Goal: Transaction & Acquisition: Purchase product/service

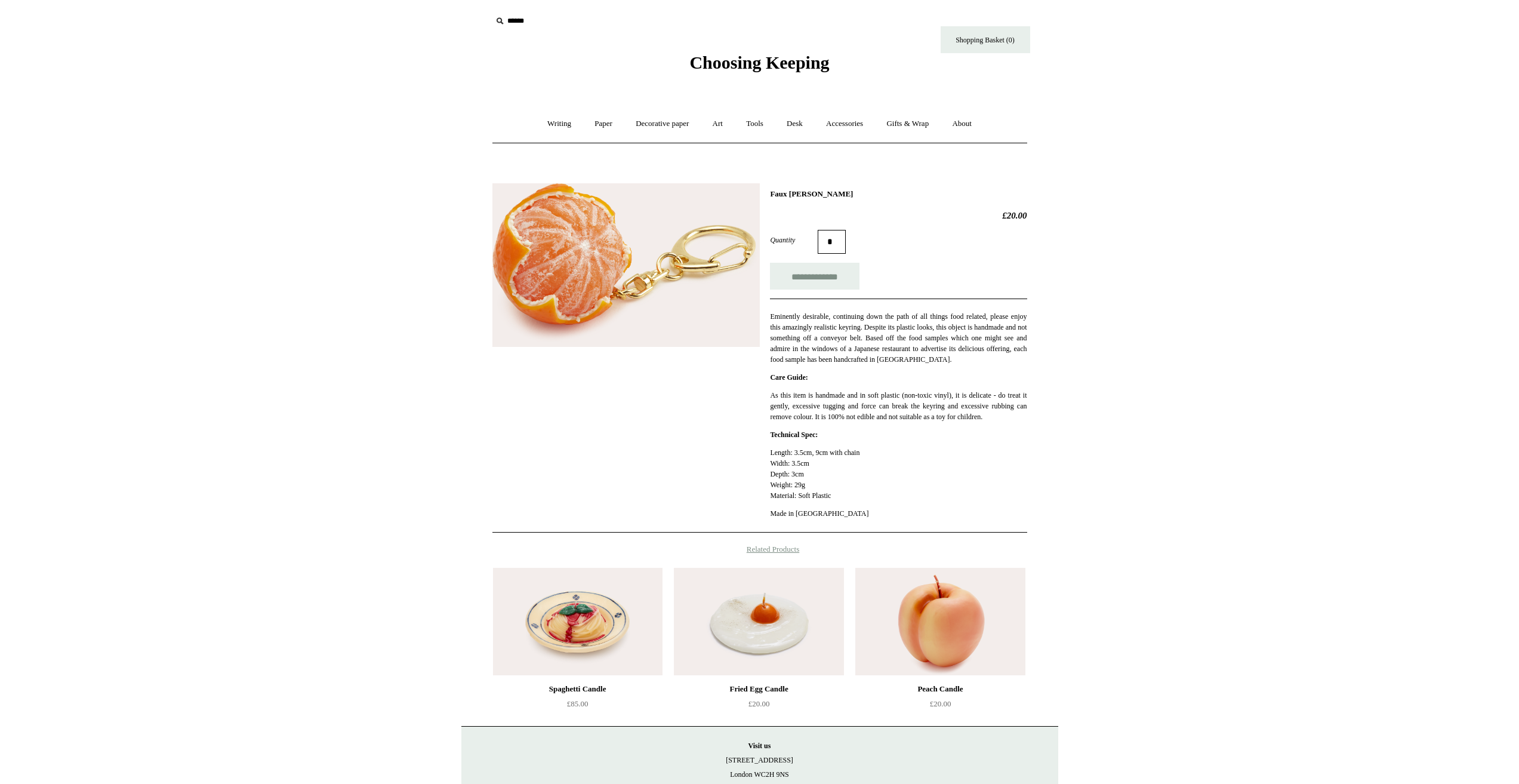
click at [846, 241] on input "*" at bounding box center [832, 241] width 28 height 24
click at [819, 271] on input "**********" at bounding box center [814, 276] width 89 height 27
type input "**********"
click at [842, 129] on link "Accessories +" at bounding box center [844, 124] width 58 height 32
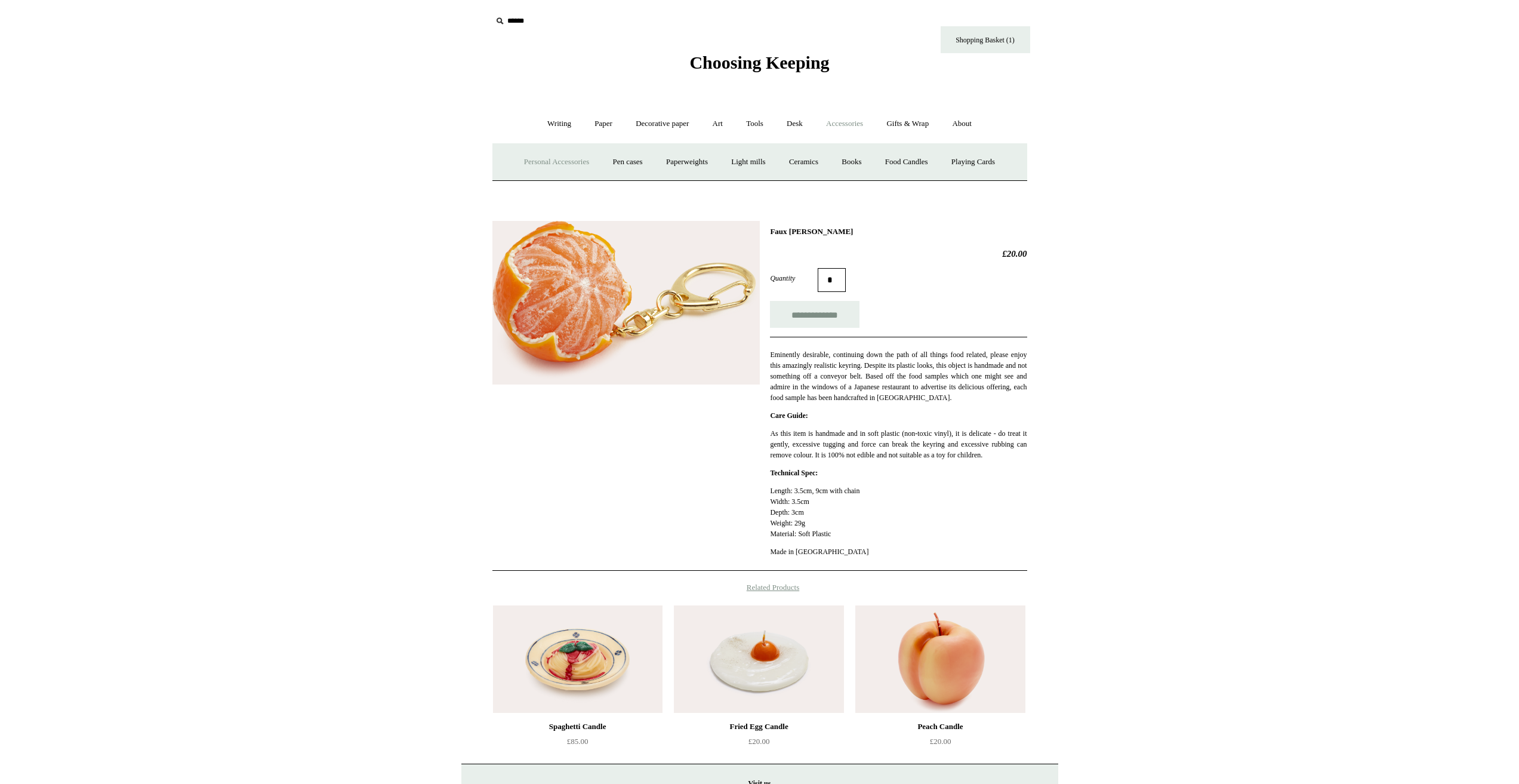
click at [569, 164] on link "Personal Accessories +" at bounding box center [556, 162] width 86 height 32
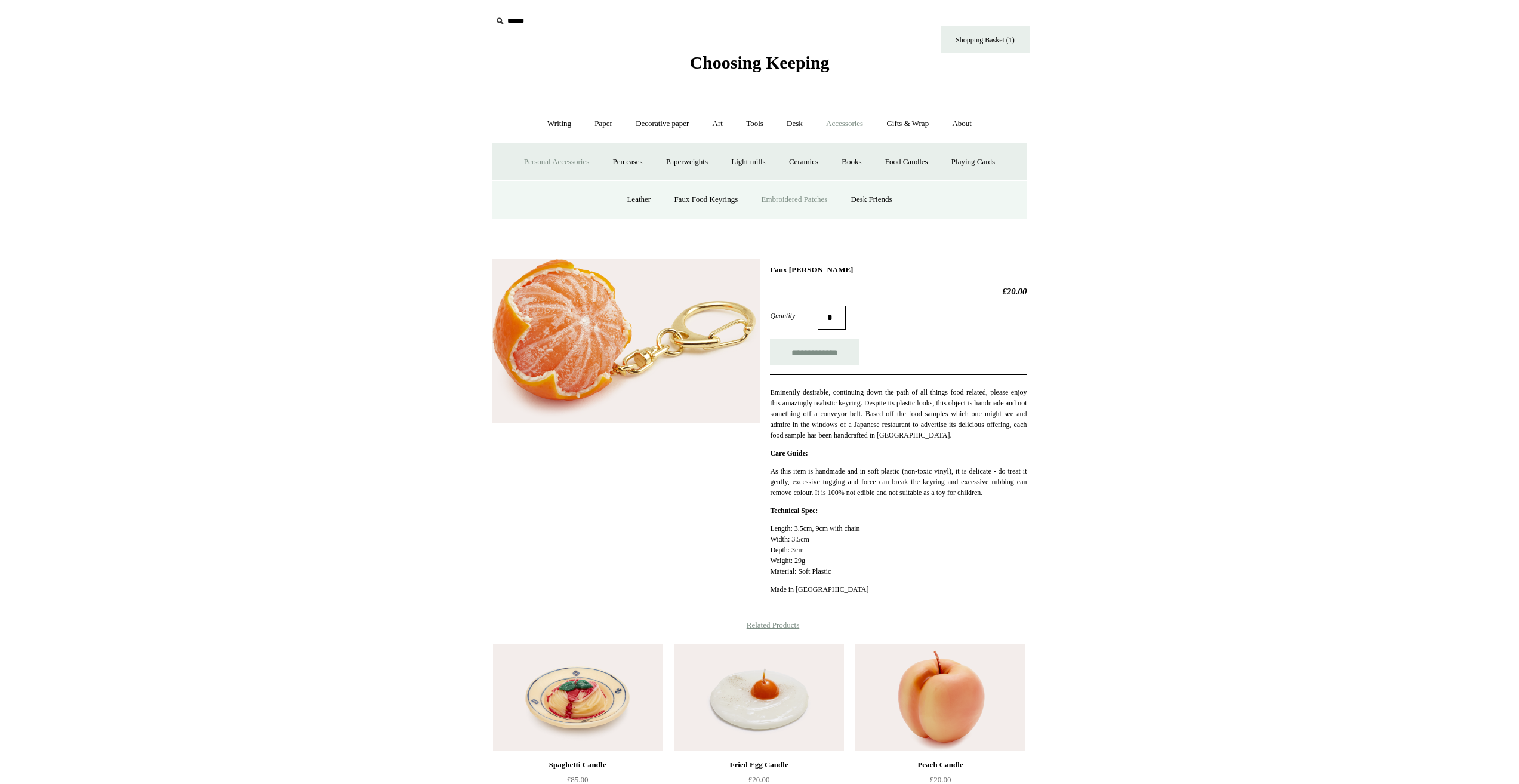
click at [812, 203] on link "Embroidered Patches" at bounding box center [795, 199] width 88 height 32
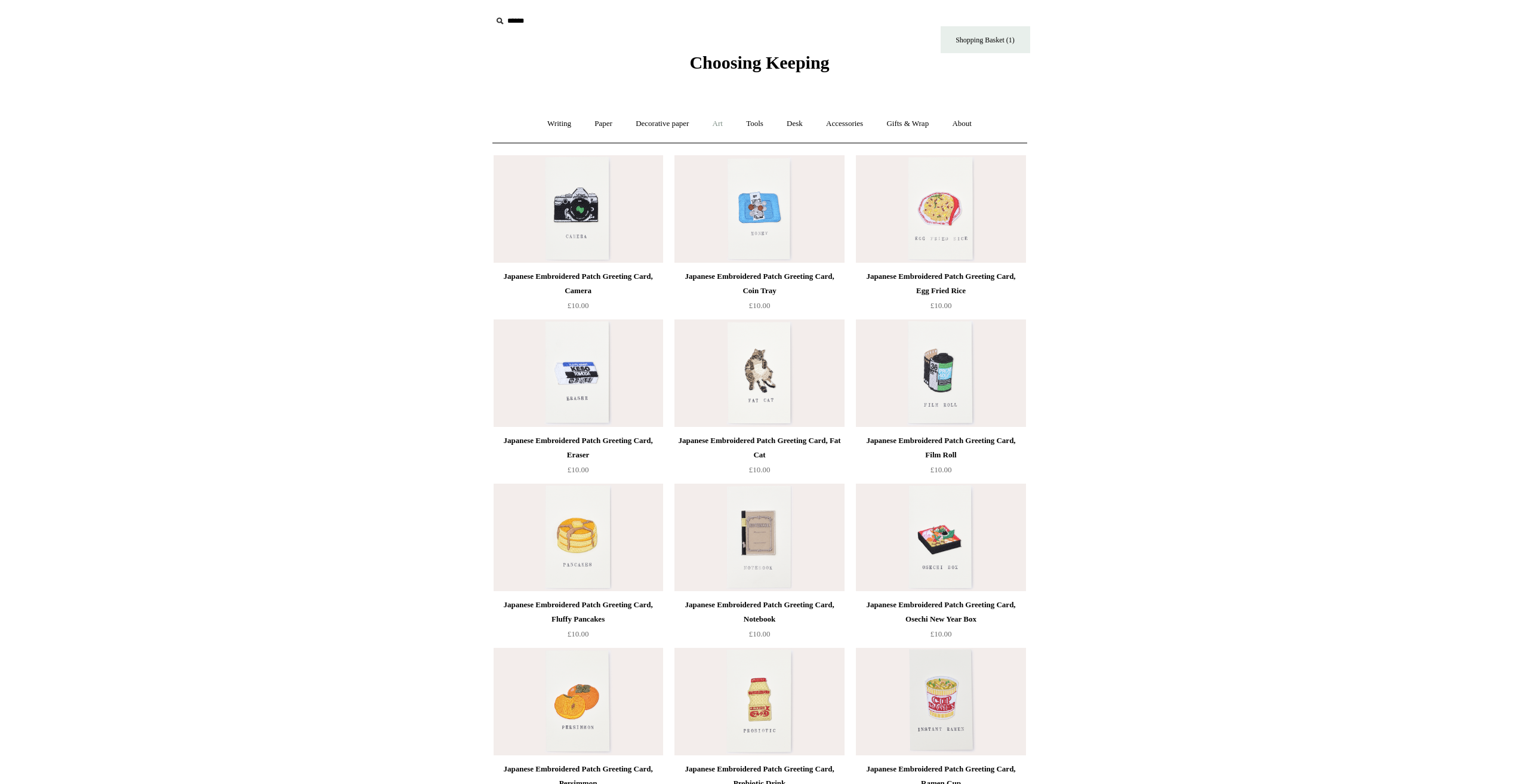
click at [726, 124] on link "Art +" at bounding box center [717, 124] width 32 height 32
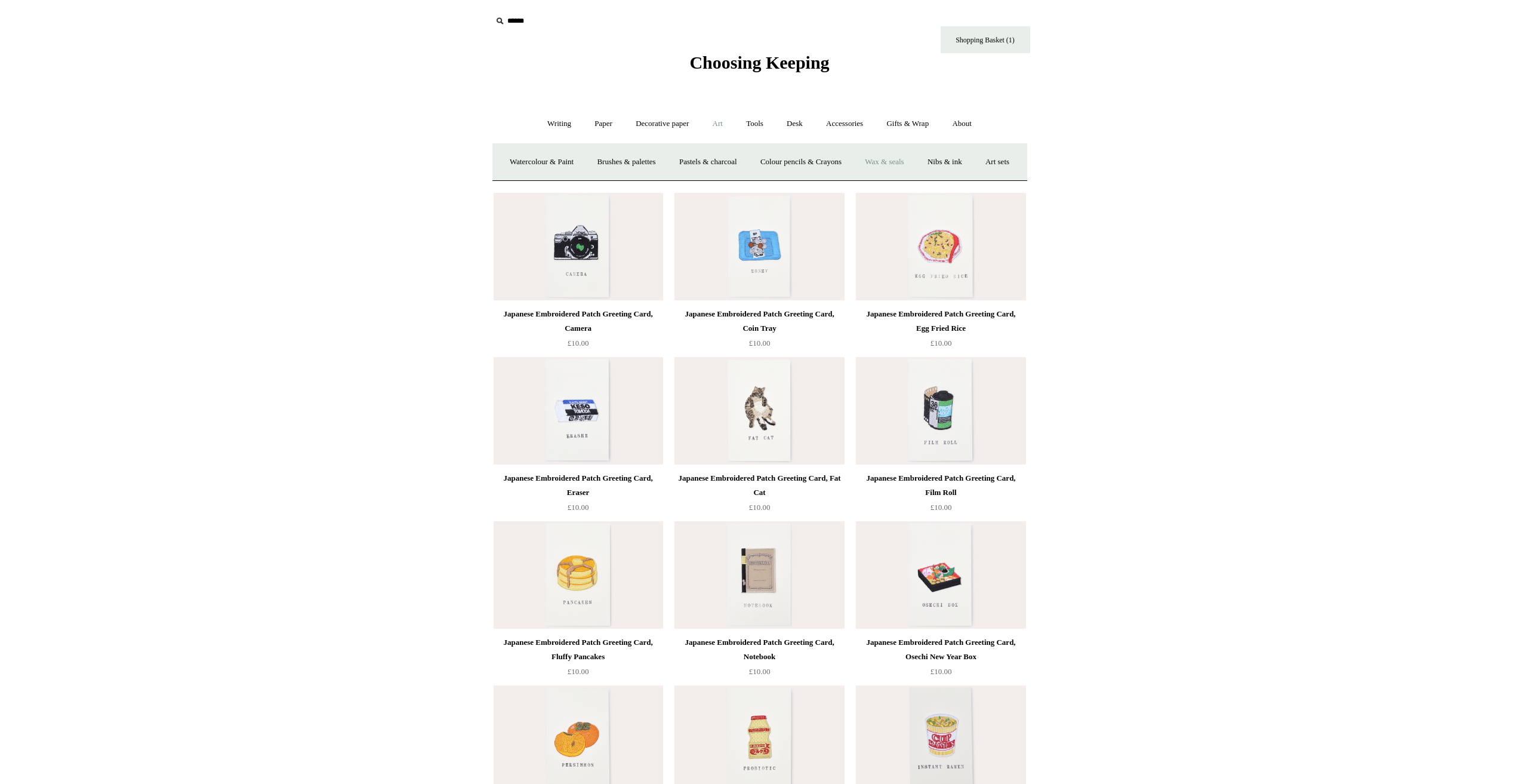
click at [915, 159] on link "Wax & seals" at bounding box center [884, 162] width 60 height 32
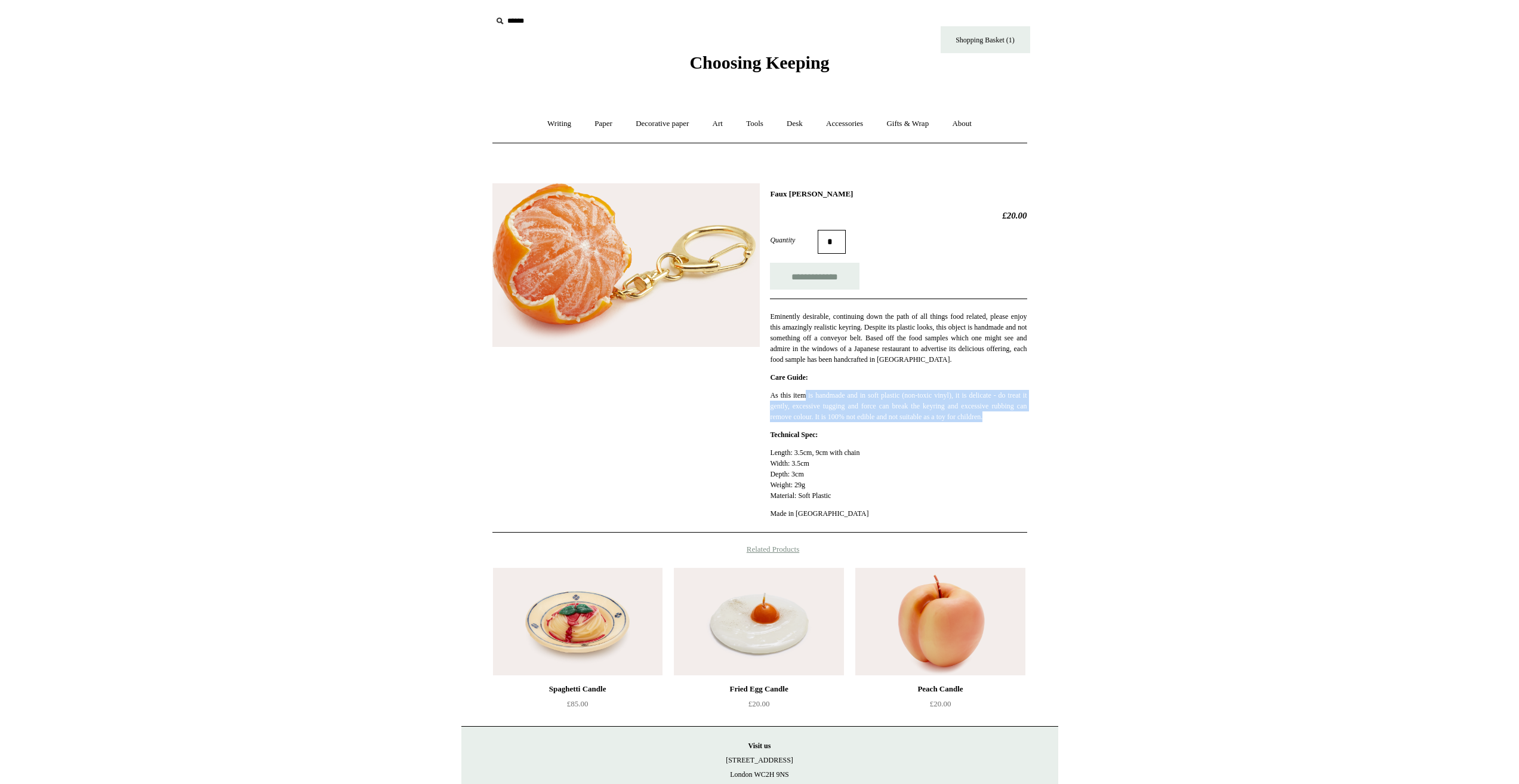
drag, startPoint x: 808, startPoint y: 398, endPoint x: 866, endPoint y: 429, distance: 65.8
click at [866, 422] on p "As this item is handmade and in soft plastic (non-toxic vinyl), it is delicate …" at bounding box center [897, 406] width 257 height 32
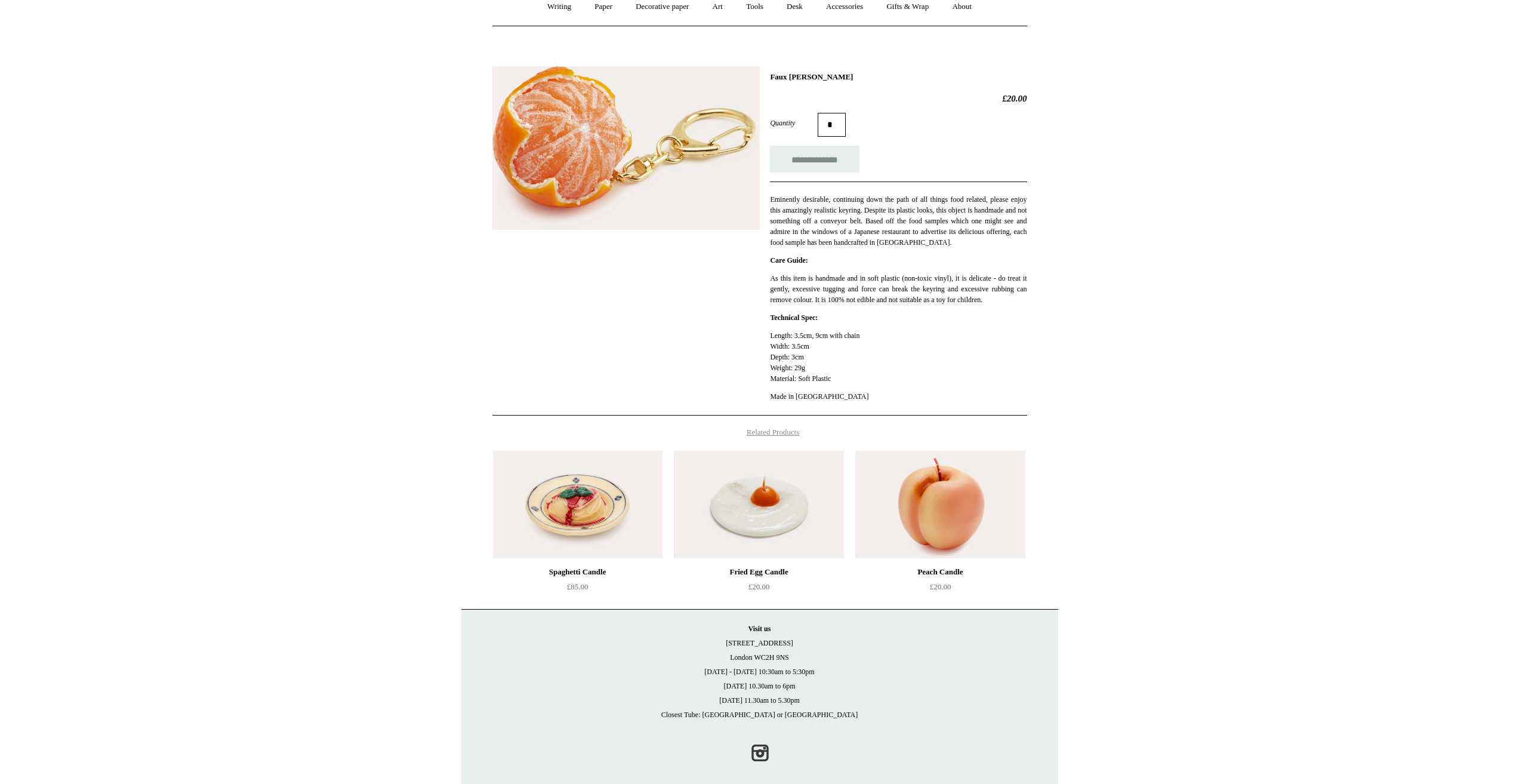
scroll to position [140, 0]
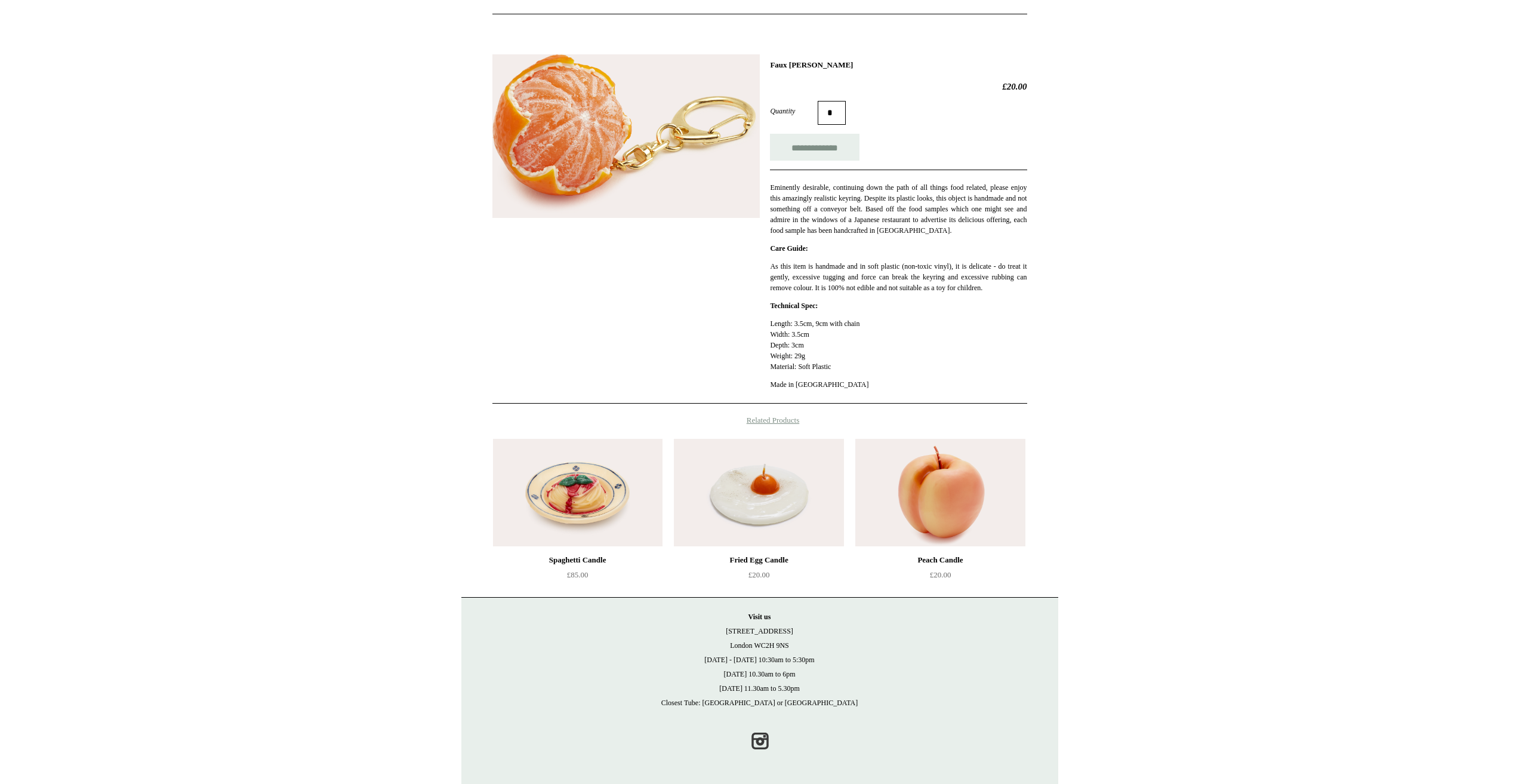
click at [917, 473] on img at bounding box center [940, 492] width 169 height 107
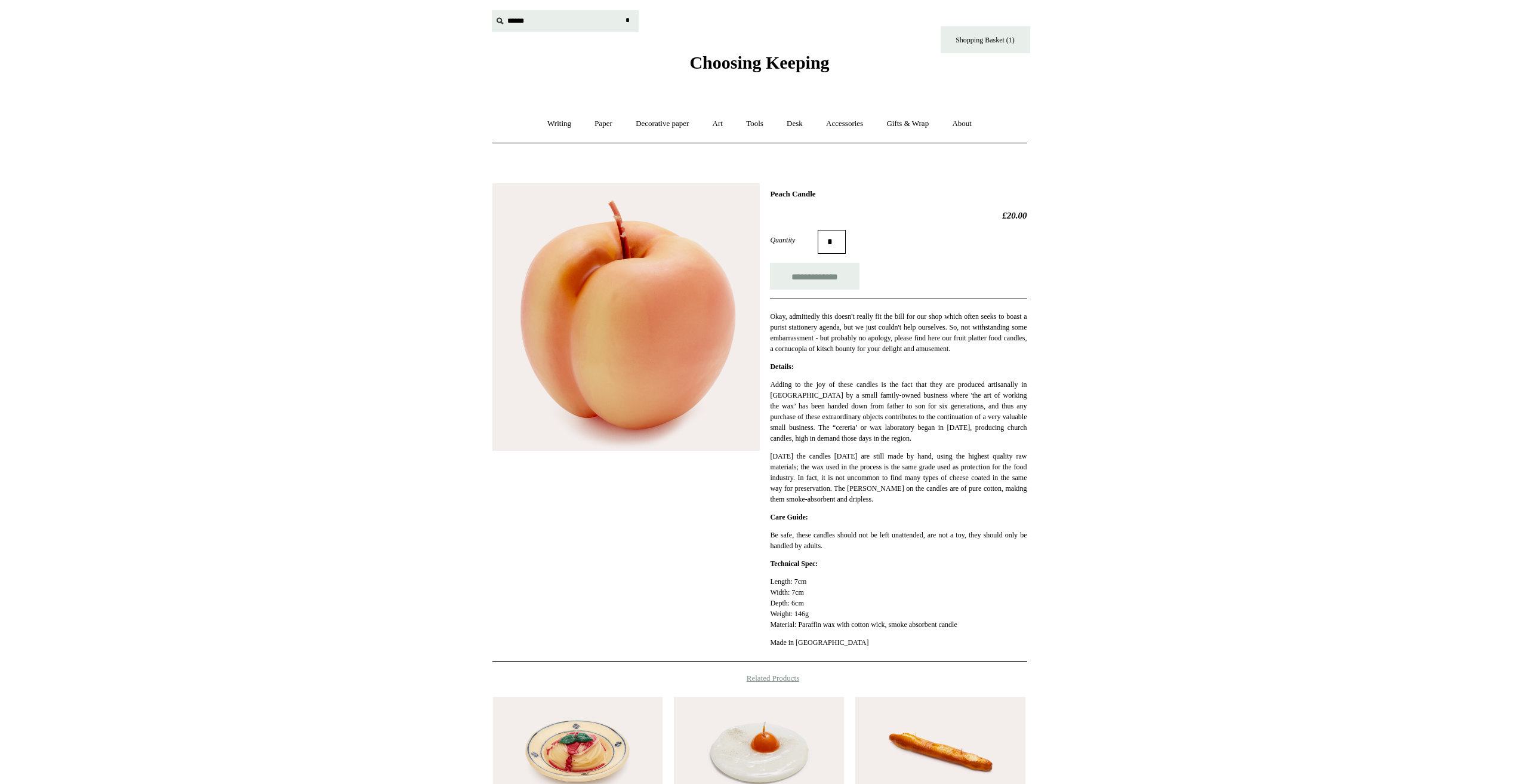
click at [517, 17] on input "text" at bounding box center [565, 20] width 147 height 22
type input "******"
click at [623, 10] on input "*" at bounding box center [628, 20] width 12 height 21
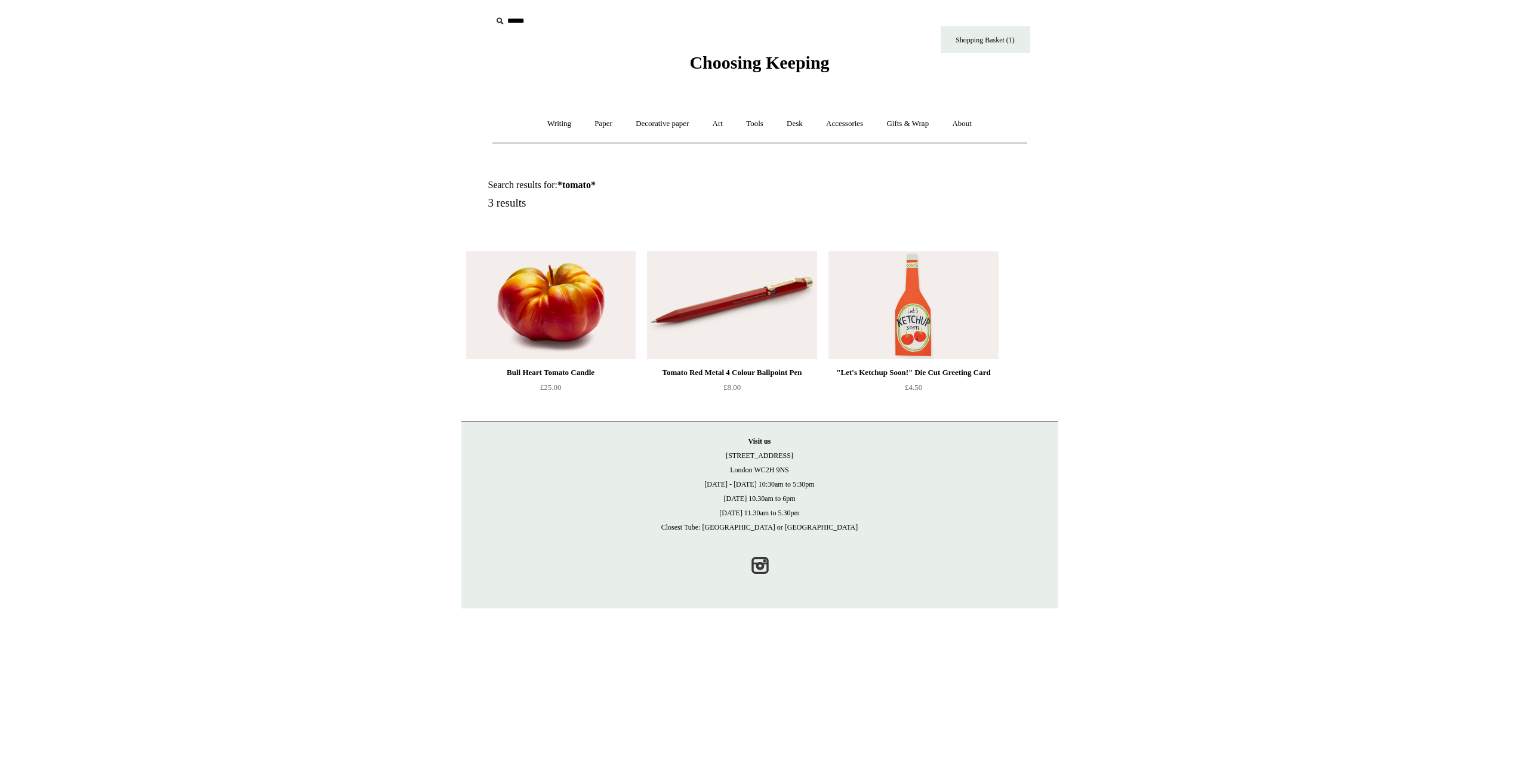
click at [543, 320] on img at bounding box center [551, 305] width 169 height 107
